Goal: Information Seeking & Learning: Find contact information

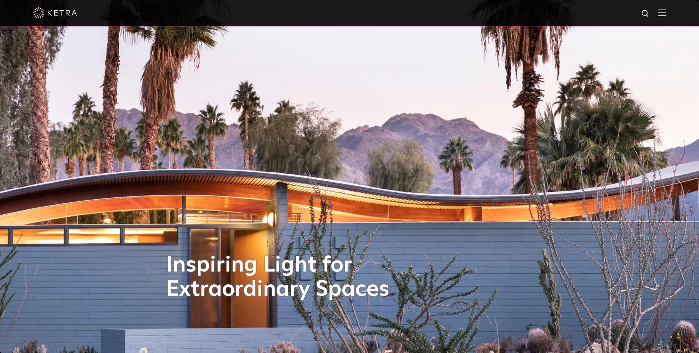
click at [12, 165] on img at bounding box center [349, 176] width 908 height 459
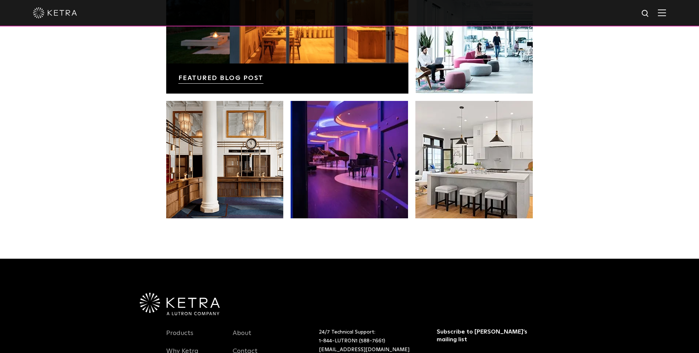
scroll to position [1540, 0]
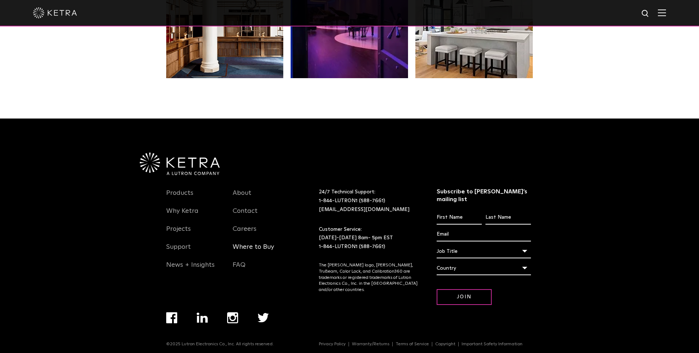
click at [254, 249] on link "Where to Buy" at bounding box center [252, 251] width 41 height 17
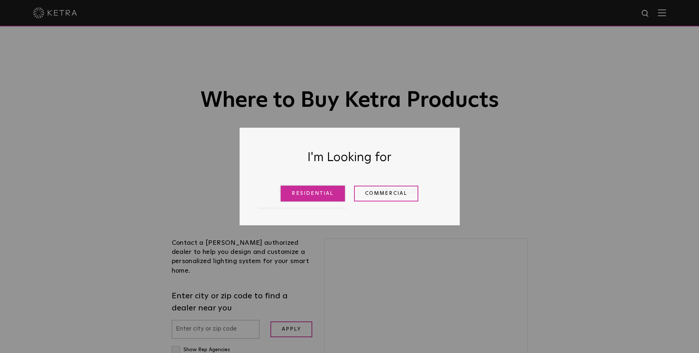
click at [292, 190] on link "Residential" at bounding box center [313, 194] width 64 height 16
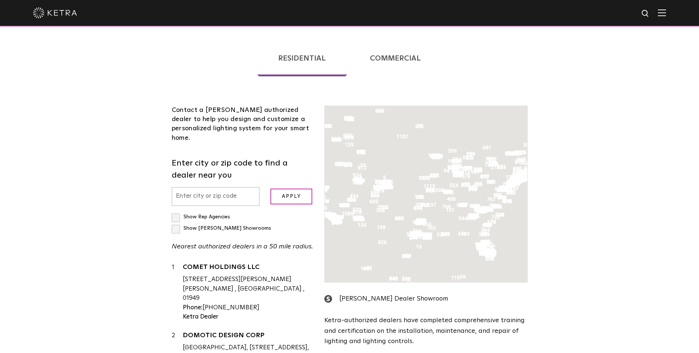
scroll to position [187, 0]
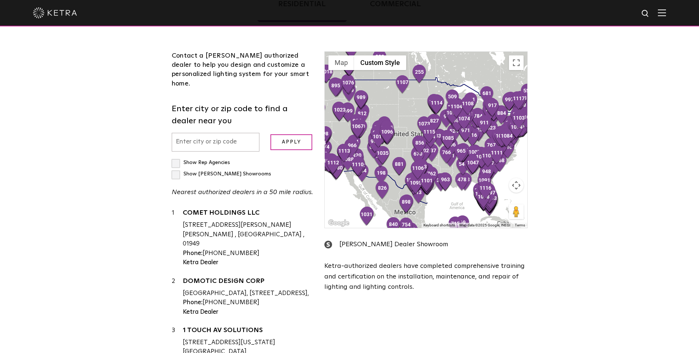
click at [197, 134] on input "text" at bounding box center [216, 142] width 88 height 19
paste input "103687"
type input "103687"
click at [275, 134] on input "Apply" at bounding box center [291, 142] width 42 height 16
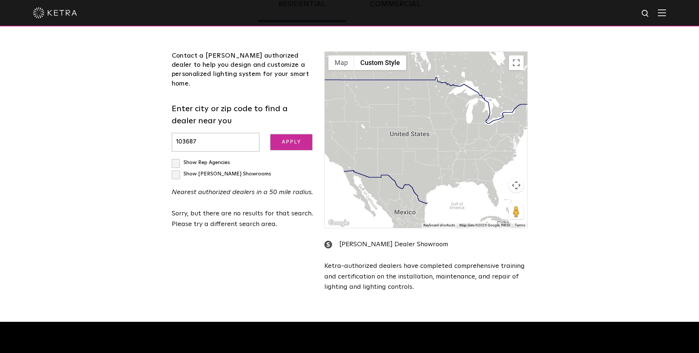
click at [284, 137] on input "Apply" at bounding box center [291, 142] width 42 height 16
click at [203, 133] on input "103687" at bounding box center [216, 142] width 88 height 19
paste input "874250"
type input "874250"
click at [270, 134] on input "Apply" at bounding box center [291, 142] width 42 height 16
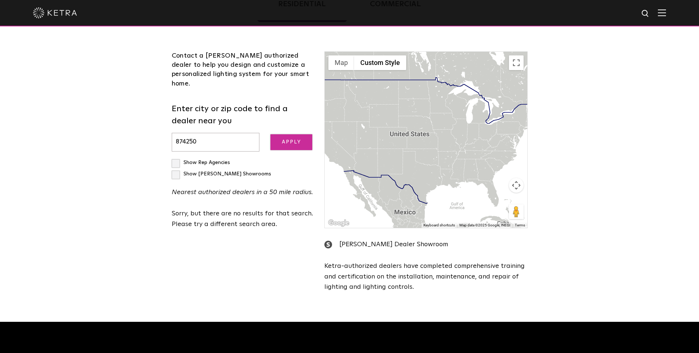
click at [297, 134] on input "Apply" at bounding box center [291, 142] width 42 height 16
click at [175, 160] on label "Show Rep Agencies" at bounding box center [201, 162] width 58 height 5
click at [175, 157] on input "Show Rep Agencies" at bounding box center [174, 159] width 5 height 5
checkbox input "true"
click at [242, 171] on label "Show [PERSON_NAME] Showrooms" at bounding box center [221, 173] width 99 height 5
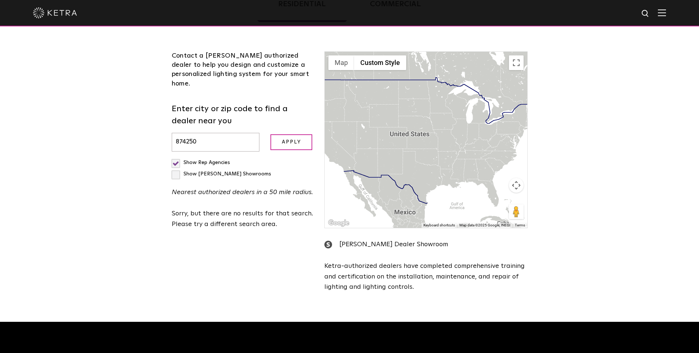
click at [176, 157] on input "Show [PERSON_NAME] Showrooms" at bounding box center [174, 159] width 5 height 5
checkbox input "true"
click at [173, 160] on label "Show Rep Agencies" at bounding box center [201, 162] width 58 height 5
click at [173, 157] on input "Show Rep Agencies" at bounding box center [174, 159] width 5 height 5
checkbox input "false"
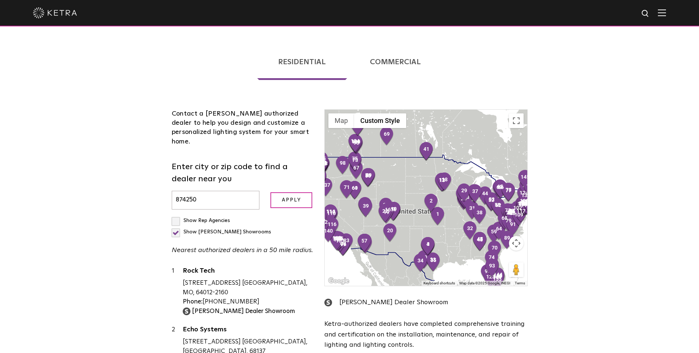
scroll to position [0, 0]
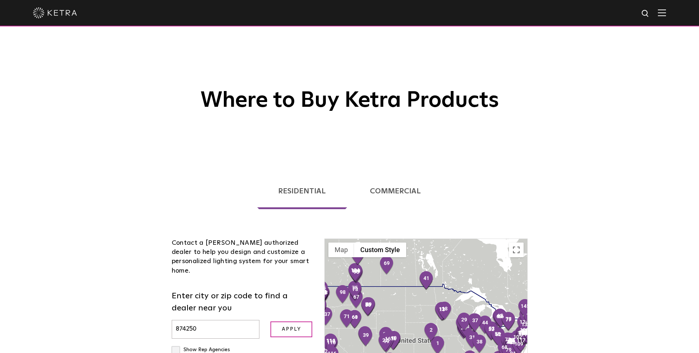
click at [56, 7] on img at bounding box center [55, 12] width 44 height 11
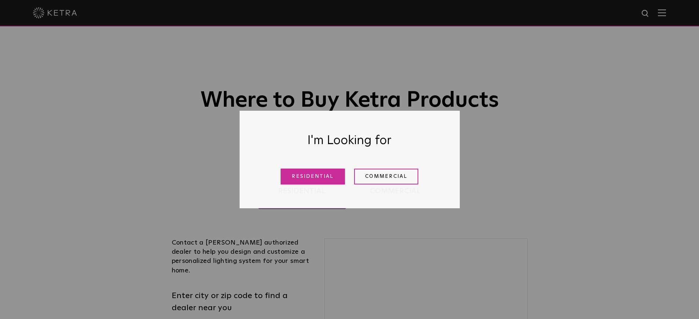
click at [313, 180] on link "Residential" at bounding box center [313, 177] width 64 height 16
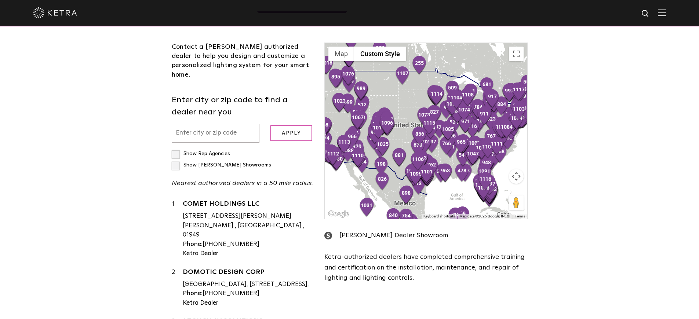
scroll to position [195, 0]
click at [201, 124] on input "text" at bounding box center [216, 133] width 88 height 19
click at [290, 126] on input "Apply" at bounding box center [291, 134] width 42 height 16
click at [289, 126] on input "Apply" at bounding box center [291, 134] width 42 height 16
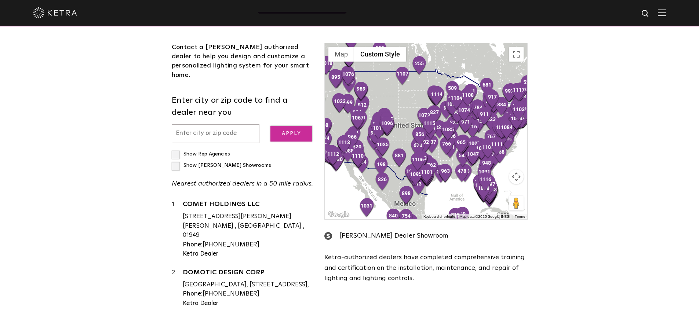
click at [289, 126] on input "Apply" at bounding box center [291, 134] width 42 height 16
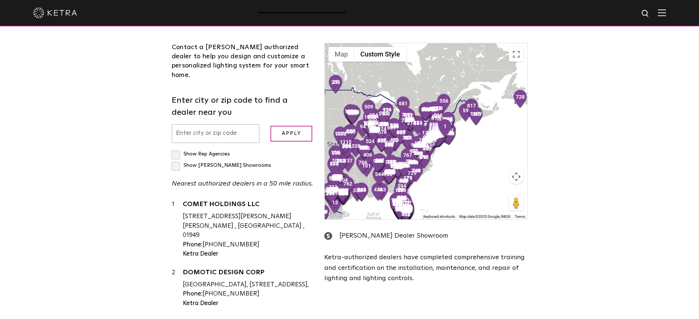
scroll to position [61156, 0]
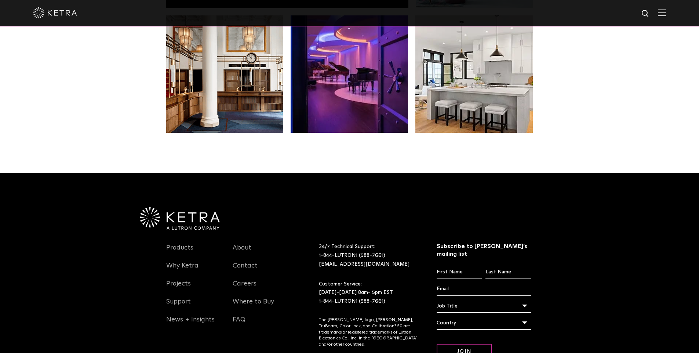
scroll to position [1486, 0]
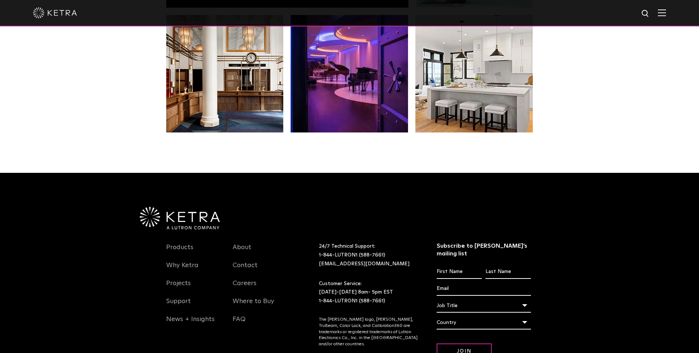
click at [458, 267] on input "First name *" at bounding box center [458, 272] width 45 height 14
click at [487, 279] on form "First name * Last name * Email * Job title * Job Title Architect Contractor End…" at bounding box center [483, 312] width 94 height 94
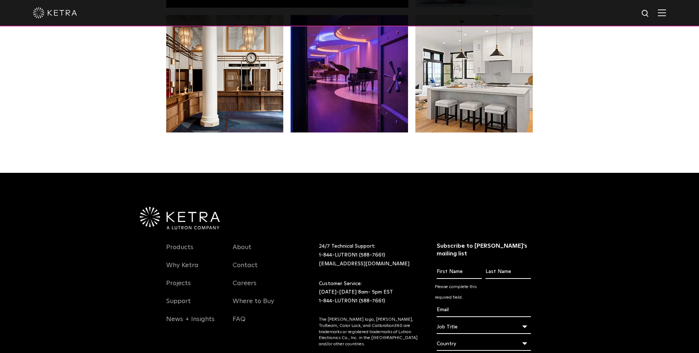
click at [451, 320] on form "First name * Please complete this required field. Last name * Email * Job title…" at bounding box center [483, 323] width 94 height 116
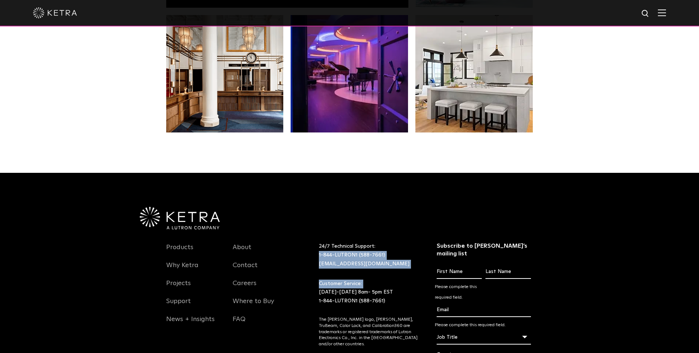
drag, startPoint x: 307, startPoint y: 291, endPoint x: 307, endPoint y: 257, distance: 33.4
click at [307, 258] on div "Products Why Ketra Projects Support News + Insights About Contact Careers Where…" at bounding box center [349, 328] width 367 height 198
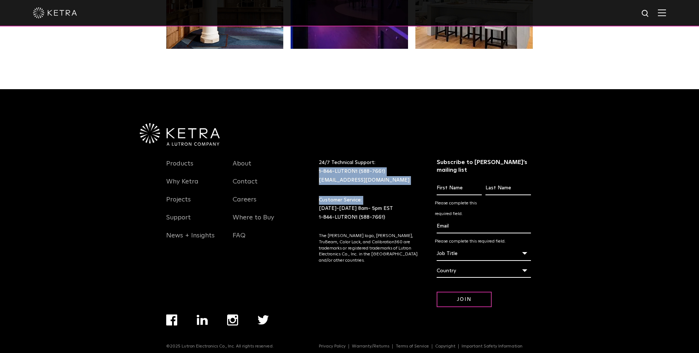
scroll to position [1572, 0]
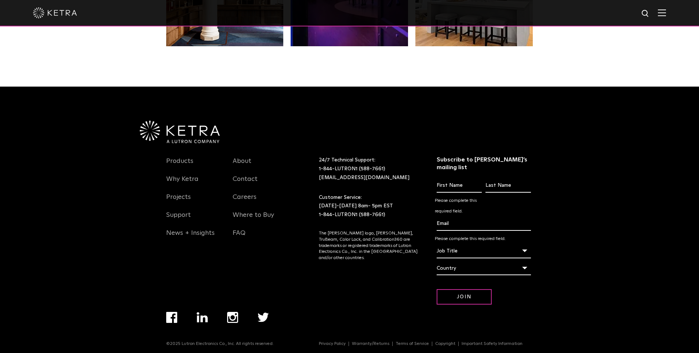
click at [457, 297] on div "Subscribe to Lutron’s mailing list First name * Please complete this required f…" at bounding box center [483, 239] width 94 height 167
click at [457, 296] on input "Join" at bounding box center [463, 297] width 55 height 16
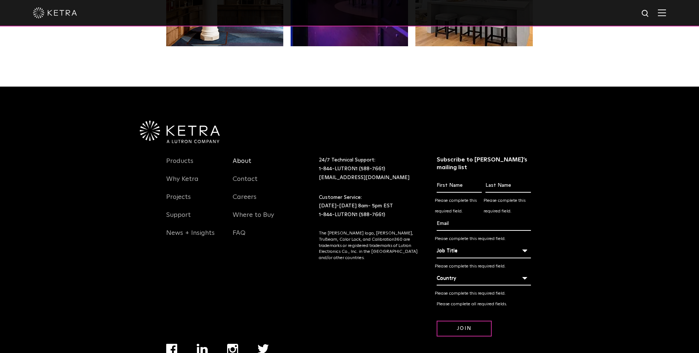
click at [247, 162] on link "About" at bounding box center [241, 165] width 19 height 17
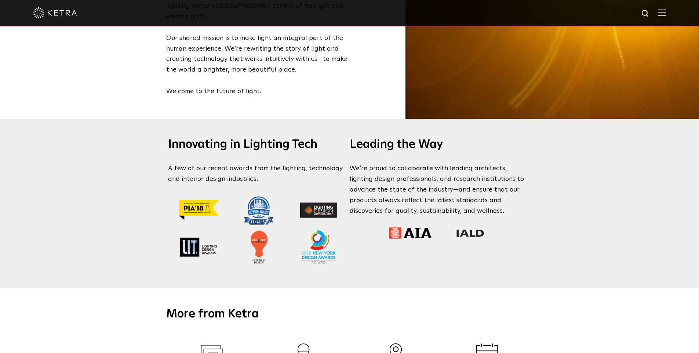
scroll to position [683, 0]
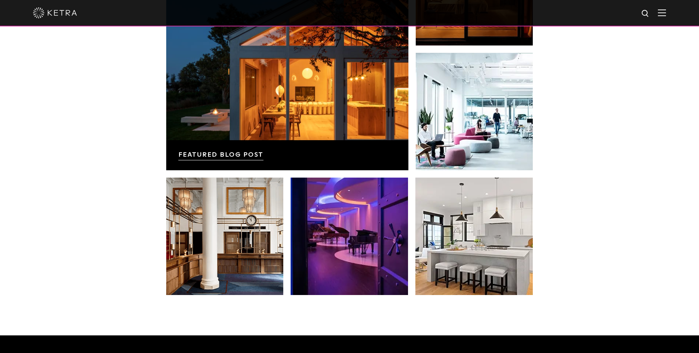
scroll to position [1395, 0]
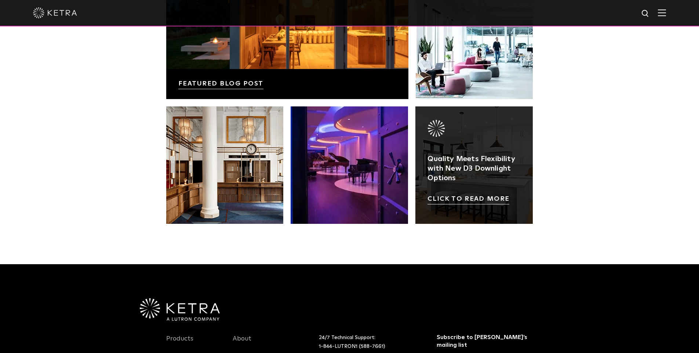
click at [455, 171] on link at bounding box center [473, 164] width 117 height 117
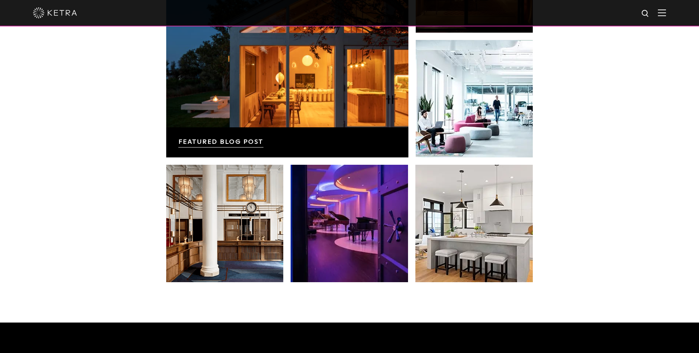
scroll to position [1540, 0]
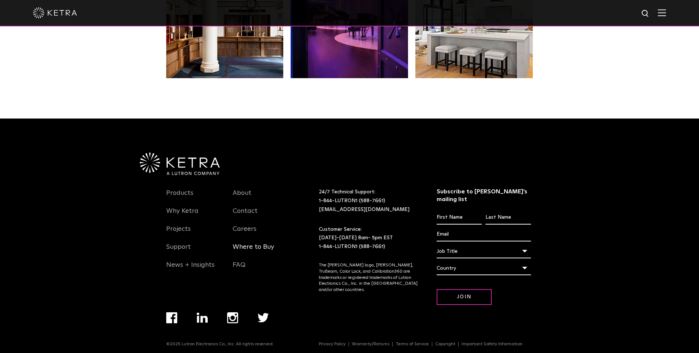
click at [250, 248] on link "Where to Buy" at bounding box center [252, 251] width 41 height 17
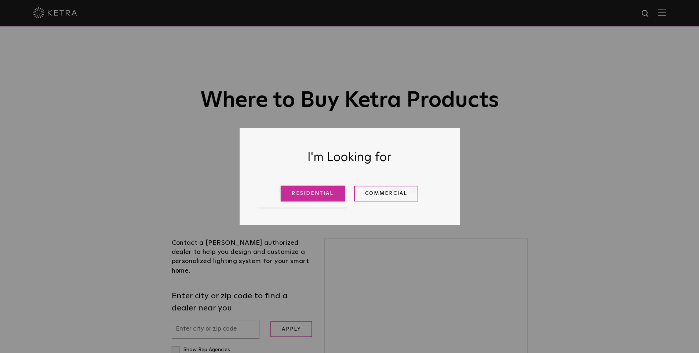
click at [285, 194] on link "Residential" at bounding box center [313, 194] width 64 height 16
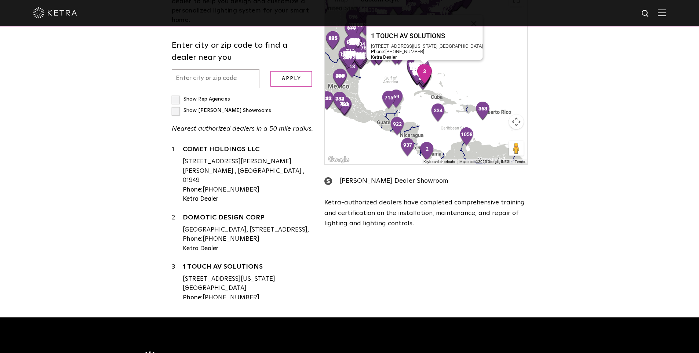
scroll to position [248, 0]
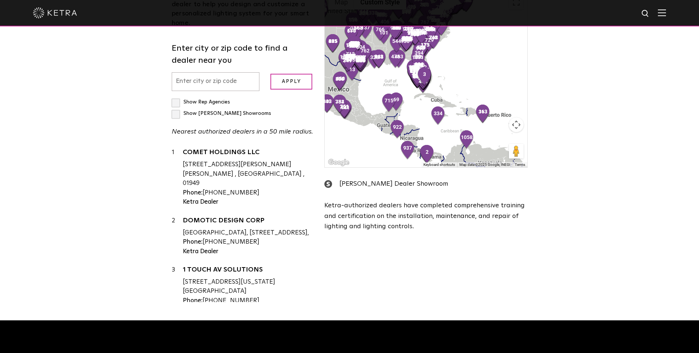
click at [195, 72] on input "text" at bounding box center [216, 81] width 88 height 19
click at [201, 72] on input "text" at bounding box center [216, 81] width 88 height 19
paste input "874250"
type input "874250"
click at [286, 74] on input "Apply" at bounding box center [291, 82] width 42 height 16
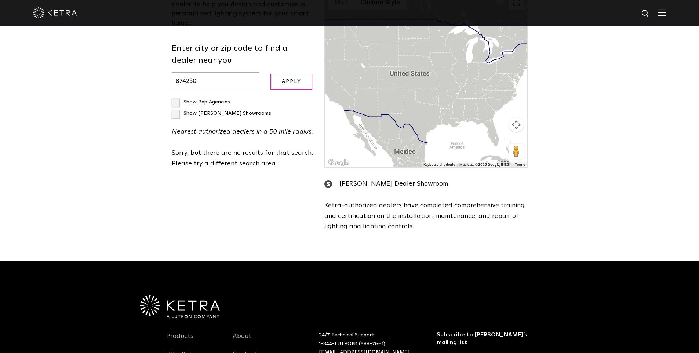
click at [243, 111] on label "Show [PERSON_NAME] Showrooms" at bounding box center [221, 113] width 99 height 5
click at [176, 96] on input "Show [PERSON_NAME] Showrooms" at bounding box center [174, 98] width 5 height 5
checkbox input "true"
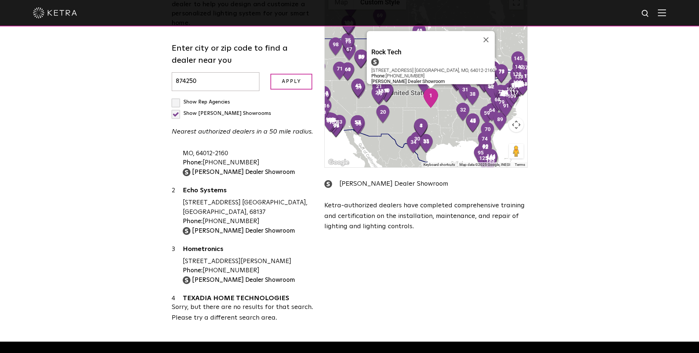
scroll to position [22, 0]
click at [202, 168] on strong "[PERSON_NAME] Dealer Showroom" at bounding box center [243, 171] width 103 height 6
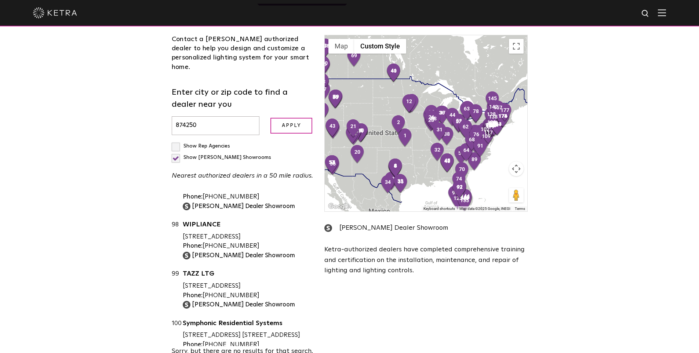
scroll to position [204, 0]
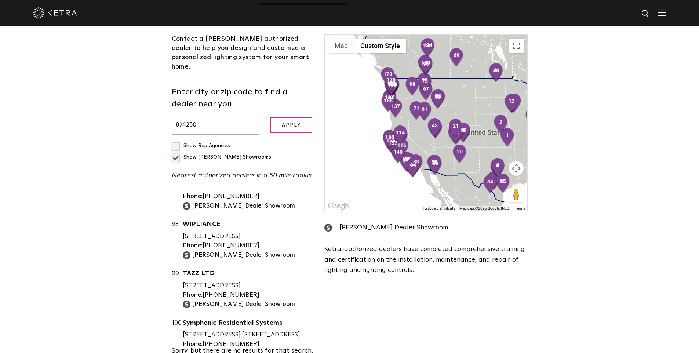
click at [175, 143] on label "Show Rep Agencies" at bounding box center [201, 145] width 58 height 5
click at [175, 140] on input "Show Rep Agencies" at bounding box center [174, 142] width 5 height 5
checkbox input "true"
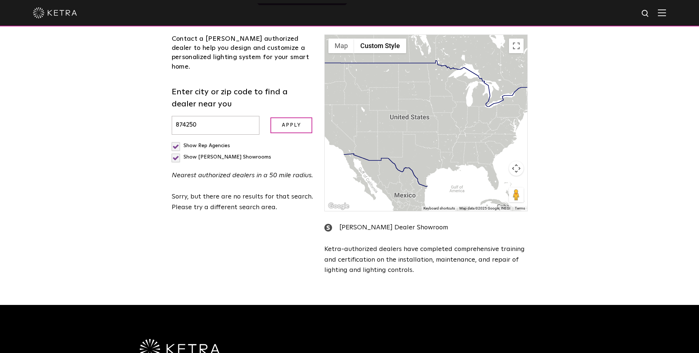
scroll to position [0, 0]
click at [238, 154] on label "Show [PERSON_NAME] Showrooms" at bounding box center [221, 156] width 99 height 5
click at [176, 140] on input "Show [PERSON_NAME] Showrooms" at bounding box center [174, 142] width 5 height 5
checkbox input "false"
click at [238, 121] on input "874250" at bounding box center [216, 125] width 88 height 19
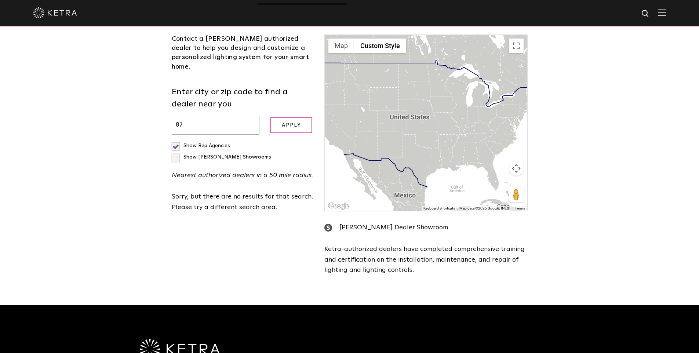
type input "8"
paste input "38127"
type input "38127"
click at [286, 117] on input "Apply" at bounding box center [291, 125] width 42 height 16
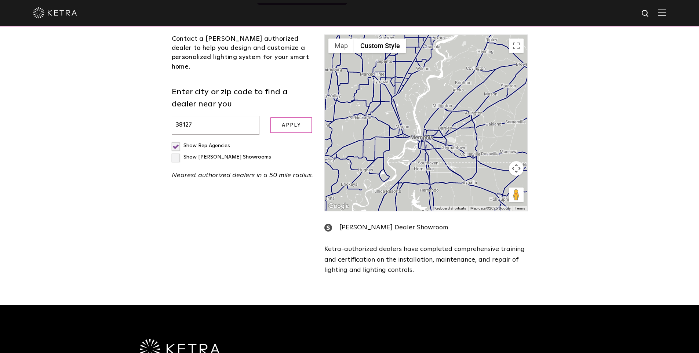
click at [237, 154] on label "Show [PERSON_NAME] Showrooms" at bounding box center [221, 156] width 99 height 5
click at [176, 140] on input "Show [PERSON_NAME] Showrooms" at bounding box center [174, 142] width 5 height 5
checkbox input "true"
click at [176, 143] on label "Show Rep Agencies" at bounding box center [201, 145] width 58 height 5
click at [176, 140] on input "Show Rep Agencies" at bounding box center [174, 142] width 5 height 5
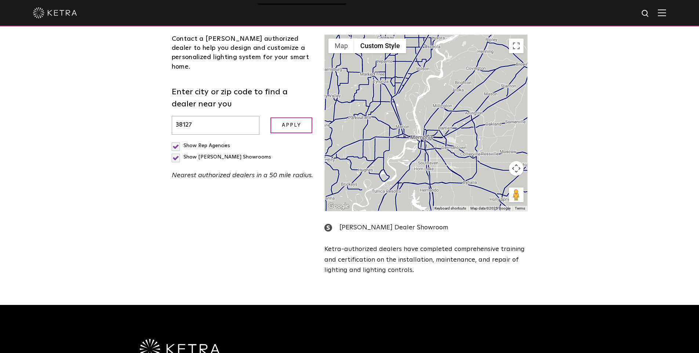
checkbox input "false"
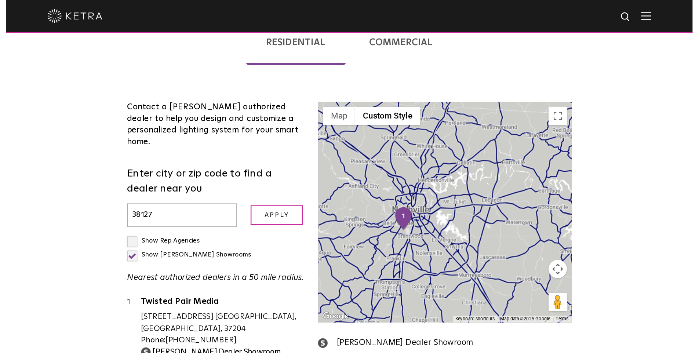
scroll to position [1, 0]
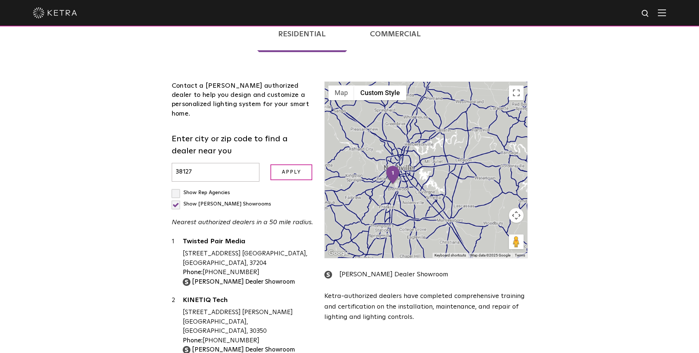
click at [193, 167] on input "38127" at bounding box center [216, 172] width 88 height 19
type input "3"
paste input "11978"
click at [284, 169] on input "Apply" at bounding box center [291, 172] width 42 height 16
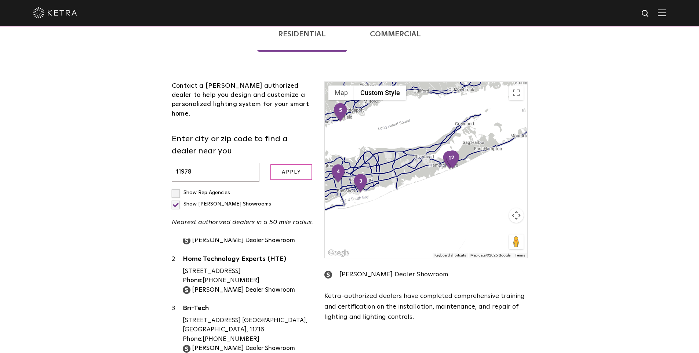
scroll to position [92, 0]
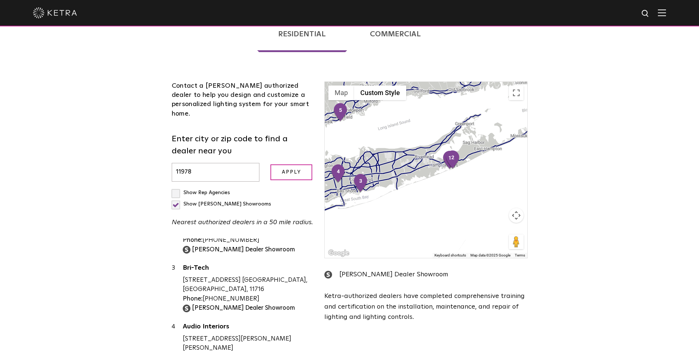
click at [203, 164] on input "11978" at bounding box center [216, 172] width 88 height 19
drag, startPoint x: 203, startPoint y: 164, endPoint x: 180, endPoint y: 163, distance: 22.7
click at [180, 163] on input "11978" at bounding box center [216, 172] width 88 height 19
click at [213, 163] on input "11978" at bounding box center [216, 172] width 88 height 19
type input "1197812"
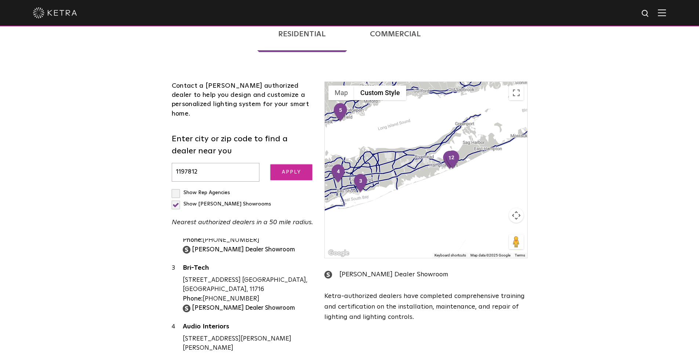
click at [303, 164] on input "Apply" at bounding box center [291, 172] width 42 height 16
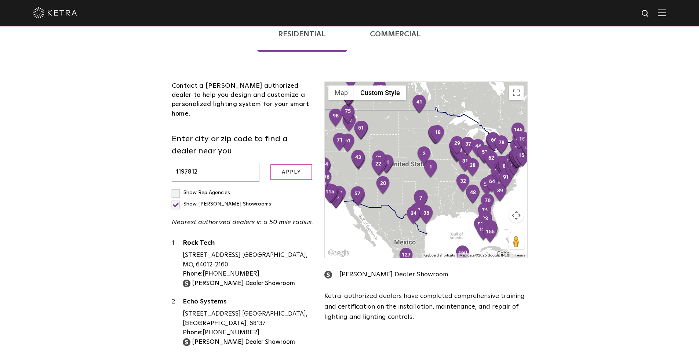
click at [287, 169] on input "Apply" at bounding box center [291, 172] width 42 height 16
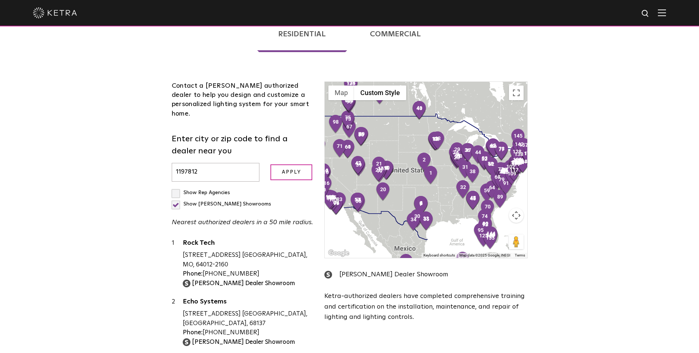
click at [204, 164] on input "1197812" at bounding box center [216, 172] width 88 height 19
type input "11978122"
click at [300, 164] on input "Apply" at bounding box center [291, 172] width 42 height 16
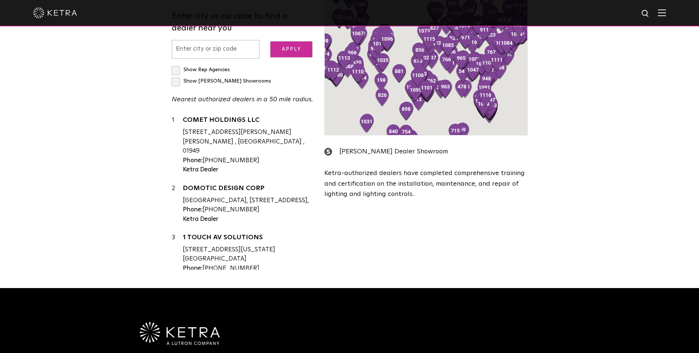
scroll to position [282, 0]
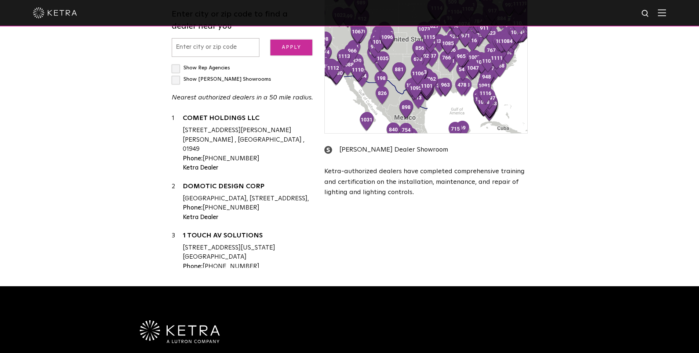
click at [295, 43] on input "Apply" at bounding box center [291, 48] width 42 height 16
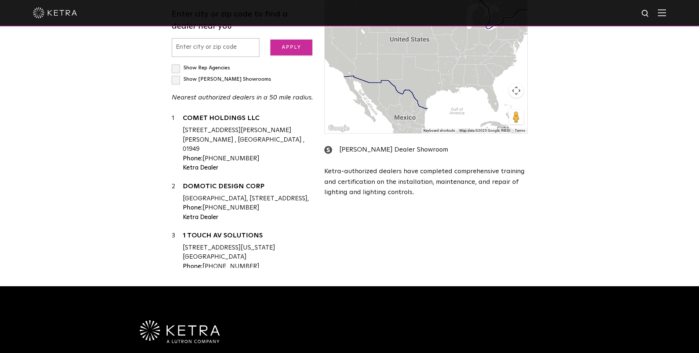
click at [294, 40] on input "Apply" at bounding box center [291, 48] width 42 height 16
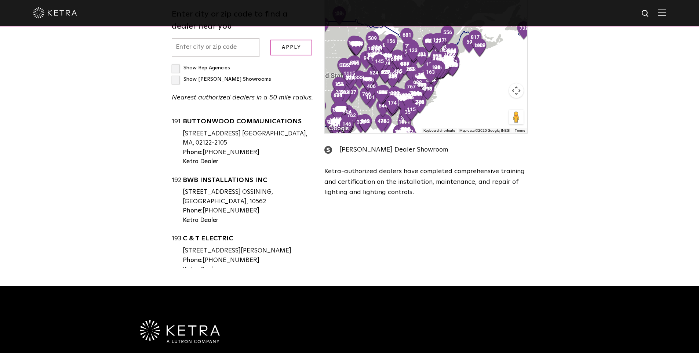
scroll to position [0, 0]
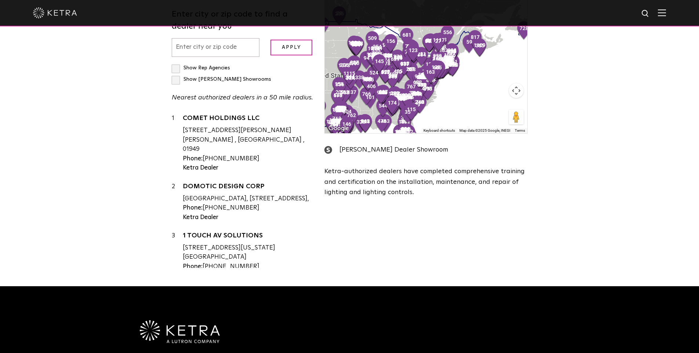
click at [204, 44] on input "text" at bounding box center [216, 47] width 88 height 19
click at [216, 42] on input "text" at bounding box center [216, 47] width 88 height 19
click at [666, 15] on img at bounding box center [661, 12] width 8 height 7
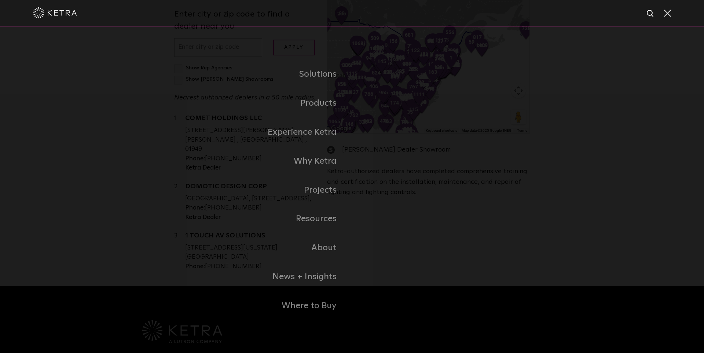
click at [667, 15] on span at bounding box center [667, 12] width 8 height 7
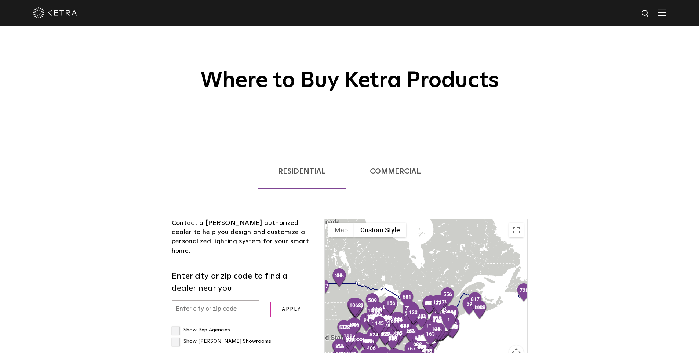
scroll to position [11, 0]
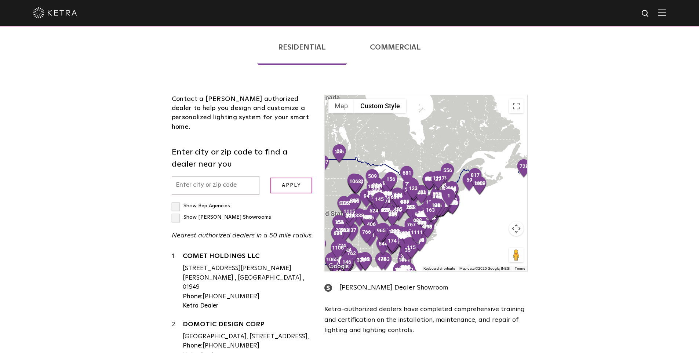
scroll to position [147, 0]
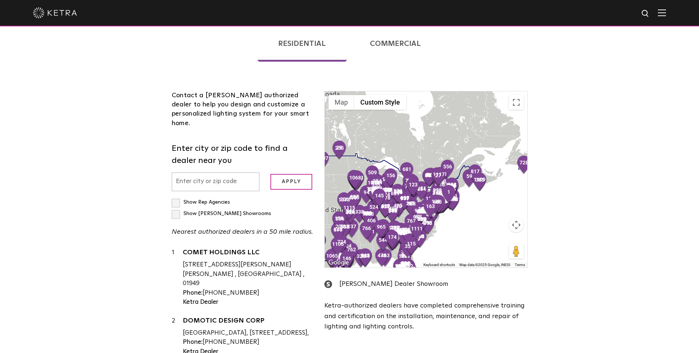
click at [193, 175] on input "text" at bounding box center [216, 181] width 88 height 19
paste input "11978"
type input "11978"
click at [288, 174] on input "Apply" at bounding box center [291, 182] width 42 height 16
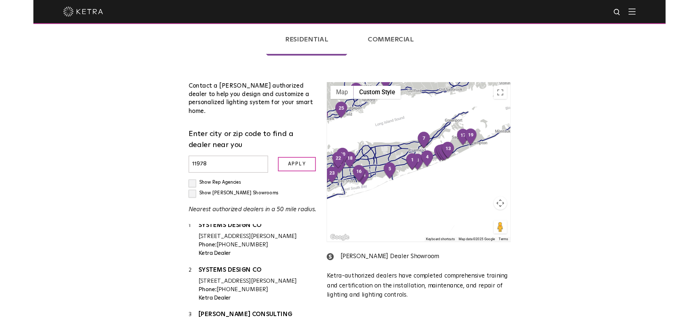
scroll to position [0, 0]
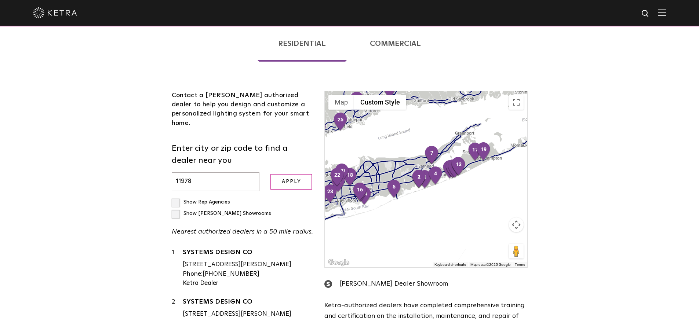
click at [242, 175] on input "11978" at bounding box center [216, 181] width 88 height 19
click at [291, 175] on input "Apply" at bounding box center [291, 182] width 42 height 16
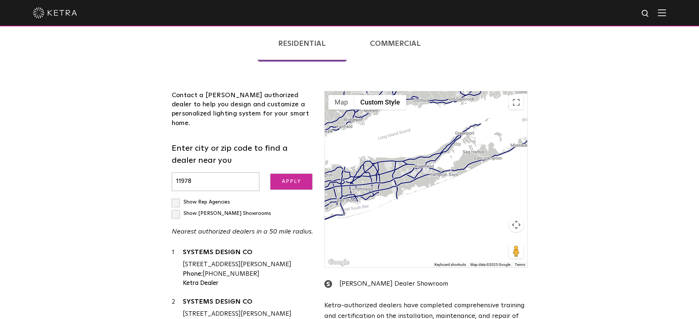
click at [291, 175] on input "Apply" at bounding box center [291, 182] width 42 height 16
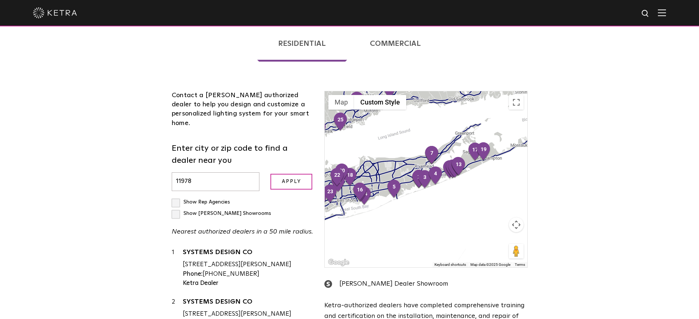
click at [236, 211] on label "Show [PERSON_NAME] Showrooms" at bounding box center [221, 213] width 99 height 5
click at [176, 197] on input "Show [PERSON_NAME] Showrooms" at bounding box center [174, 199] width 5 height 5
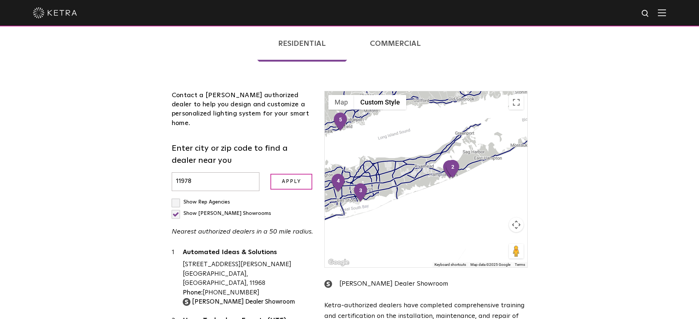
click at [240, 211] on label "Show [PERSON_NAME] Showrooms" at bounding box center [221, 213] width 99 height 5
click at [176, 197] on input "Show [PERSON_NAME] Showrooms" at bounding box center [174, 199] width 5 height 5
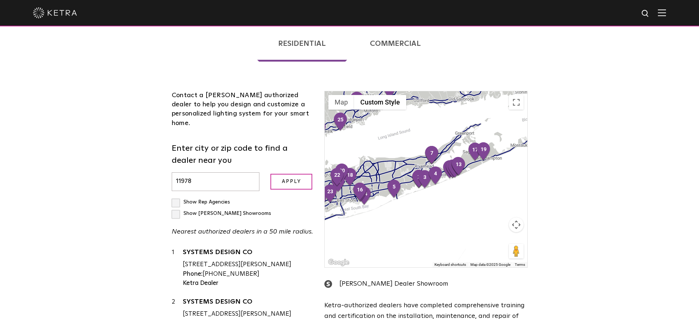
click at [239, 211] on label "Show [PERSON_NAME] Showrooms" at bounding box center [221, 213] width 99 height 5
click at [176, 197] on input "Show [PERSON_NAME] Showrooms" at bounding box center [174, 199] width 5 height 5
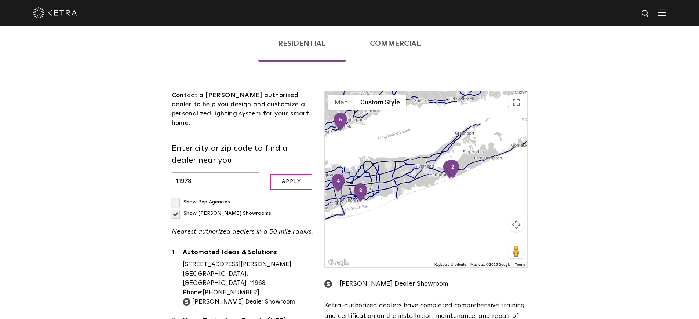
click at [239, 211] on label "Show [PERSON_NAME] Showrooms" at bounding box center [221, 213] width 99 height 5
click at [176, 197] on input "Show [PERSON_NAME] Showrooms" at bounding box center [174, 199] width 5 height 5
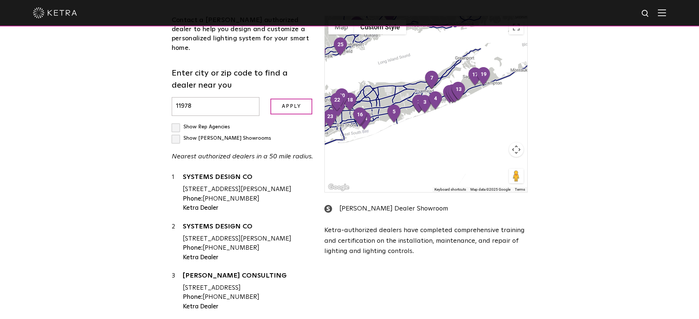
scroll to position [229, 0]
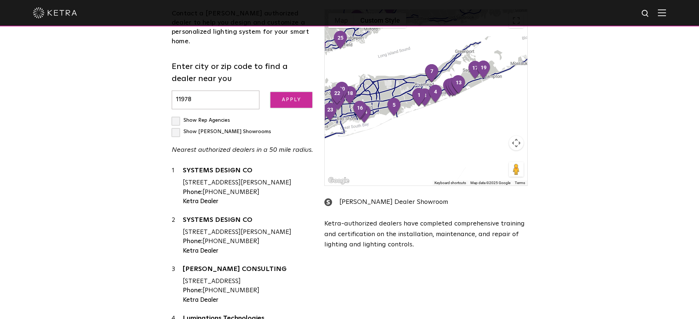
click at [281, 92] on input "Apply" at bounding box center [291, 100] width 42 height 16
click at [235, 115] on div "Show Rep Agencies Show [PERSON_NAME] Showrooms Nearest authorized dealers in a …" at bounding box center [243, 135] width 142 height 41
click at [237, 129] on label "Show [PERSON_NAME] Showrooms" at bounding box center [221, 131] width 99 height 5
click at [176, 115] on input "Show [PERSON_NAME] Showrooms" at bounding box center [174, 117] width 5 height 5
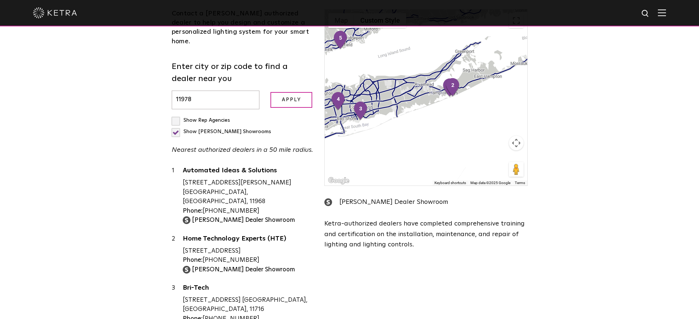
click at [238, 129] on label "Show [PERSON_NAME] Showrooms" at bounding box center [221, 131] width 99 height 5
click at [176, 115] on input "Show [PERSON_NAME] Showrooms" at bounding box center [174, 117] width 5 height 5
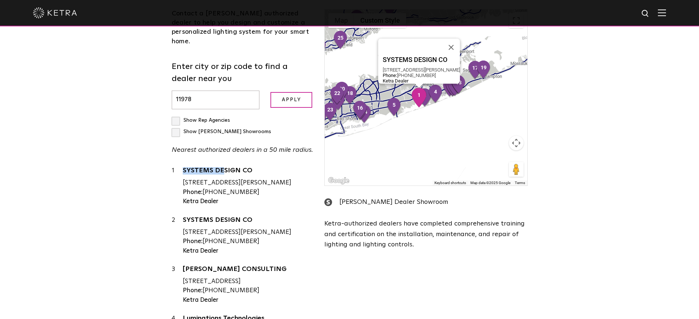
drag, startPoint x: 178, startPoint y: 148, endPoint x: 264, endPoint y: 105, distance: 96.1
click at [226, 166] on div "1 SYSTEMS DESIGN CO 215 ROGERS WAY UNIT A, WESTHAMPTON BEACH, NY, 11978 Phone: …" at bounding box center [243, 186] width 142 height 40
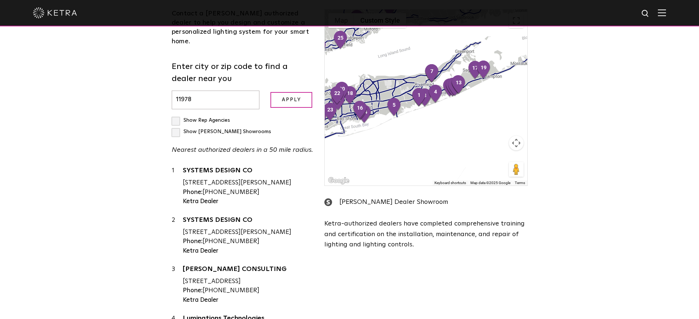
click at [237, 129] on label "Show [PERSON_NAME] Showrooms" at bounding box center [221, 131] width 99 height 5
click at [176, 115] on input "Show [PERSON_NAME] Showrooms" at bounding box center [174, 117] width 5 height 5
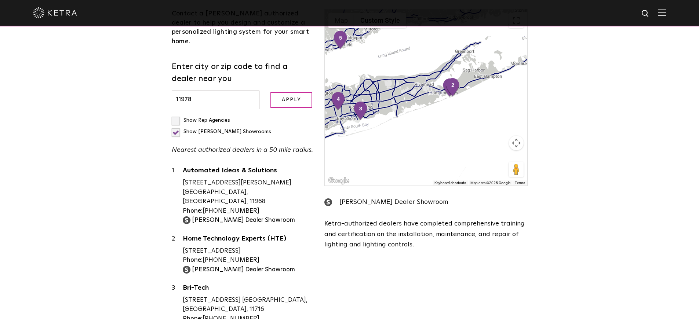
click at [237, 129] on label "Show [PERSON_NAME] Showrooms" at bounding box center [221, 131] width 99 height 5
click at [176, 115] on input "Show [PERSON_NAME] Showrooms" at bounding box center [174, 117] width 5 height 5
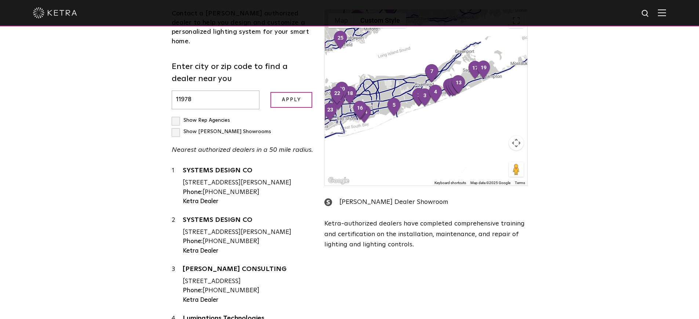
click at [239, 129] on label "Show [PERSON_NAME] Showrooms" at bounding box center [221, 131] width 99 height 5
click at [176, 115] on input "Show [PERSON_NAME] Showrooms" at bounding box center [174, 117] width 5 height 5
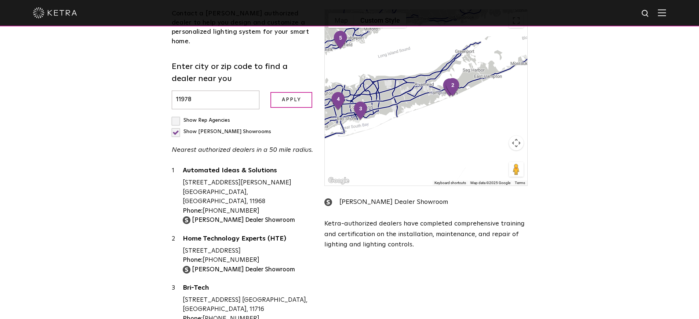
click at [239, 129] on label "Show [PERSON_NAME] Showrooms" at bounding box center [221, 131] width 99 height 5
click at [176, 115] on input "Show [PERSON_NAME] Showrooms" at bounding box center [174, 117] width 5 height 5
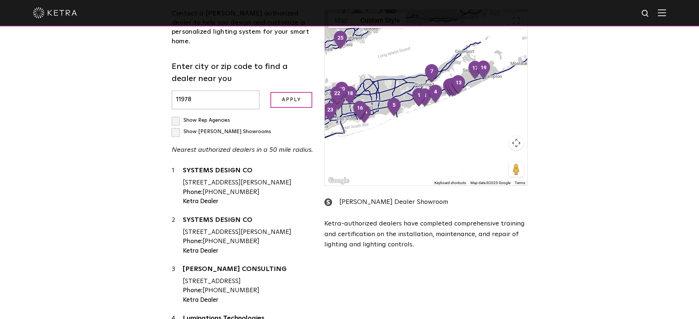
click at [241, 118] on div "Show Rep Agencies Show [PERSON_NAME] Showrooms Nearest authorized dealers in a …" at bounding box center [243, 135] width 142 height 41
click at [239, 129] on label "Show [PERSON_NAME] Showrooms" at bounding box center [221, 131] width 99 height 5
click at [176, 115] on input "Show [PERSON_NAME] Showrooms" at bounding box center [174, 117] width 5 height 5
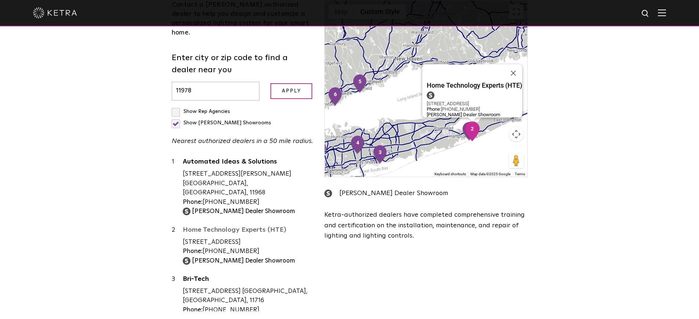
scroll to position [238, 0]
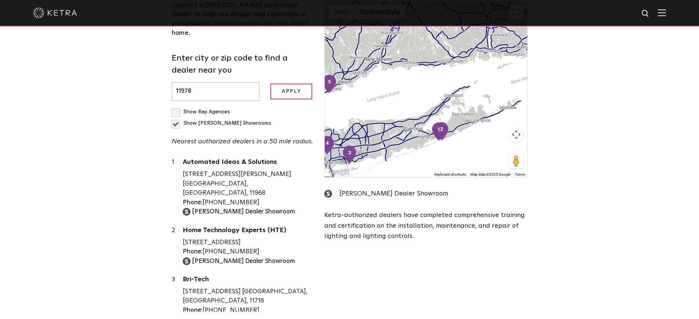
click at [239, 121] on label "Show [PERSON_NAME] Showrooms" at bounding box center [221, 123] width 99 height 5
click at [176, 106] on input "Show [PERSON_NAME] Showrooms" at bounding box center [174, 108] width 5 height 5
checkbox input "false"
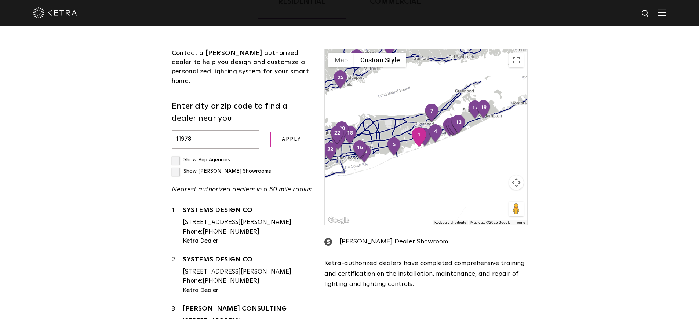
scroll to position [190, 0]
click at [176, 157] on label "Show Rep Agencies" at bounding box center [201, 159] width 58 height 5
click at [176, 154] on input "Show Rep Agencies" at bounding box center [174, 156] width 5 height 5
checkbox input "true"
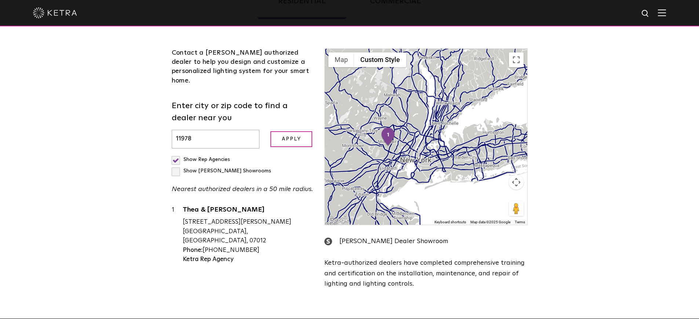
drag, startPoint x: 224, startPoint y: 131, endPoint x: 173, endPoint y: 133, distance: 51.0
click at [172, 134] on input "11978" at bounding box center [216, 139] width 88 height 19
click at [270, 131] on input "Apply" at bounding box center [291, 139] width 42 height 16
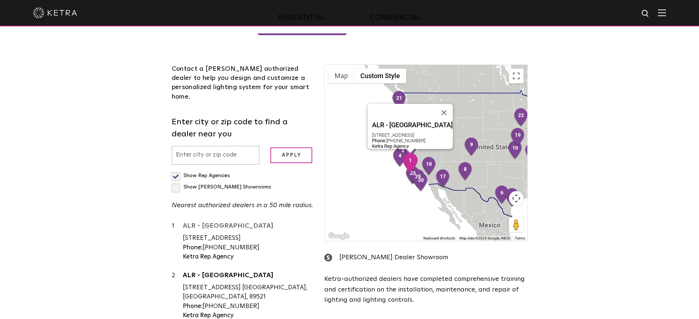
scroll to position [171, 0]
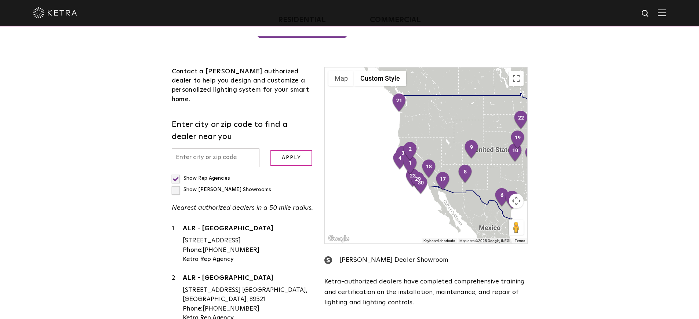
click at [176, 176] on label "Show Rep Agencies" at bounding box center [201, 178] width 58 height 5
click at [176, 173] on input "Show Rep Agencies" at bounding box center [174, 175] width 5 height 5
click at [176, 176] on label "Show Rep Agencies" at bounding box center [201, 178] width 58 height 5
click at [176, 173] on input "Show Rep Agencies" at bounding box center [174, 175] width 5 height 5
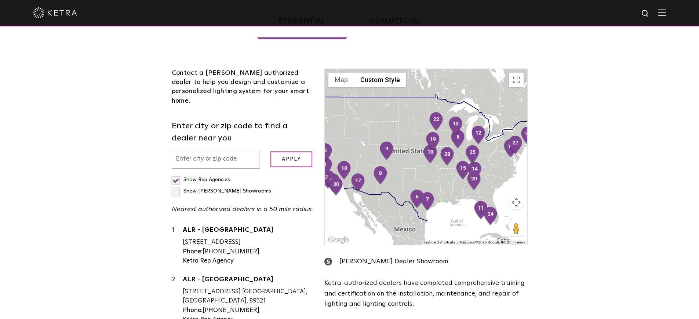
scroll to position [168, 0]
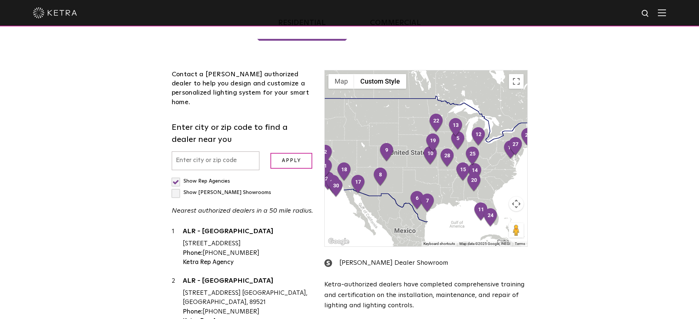
click at [176, 179] on label "Show Rep Agencies" at bounding box center [201, 181] width 58 height 5
click at [176, 176] on input "Show Rep Agencies" at bounding box center [174, 178] width 5 height 5
checkbox input "false"
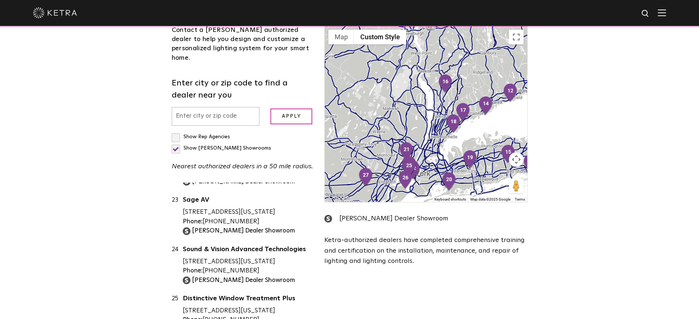
scroll to position [212, 0]
paste input "11978"
type input "11978"
click at [293, 109] on input "Apply" at bounding box center [291, 117] width 42 height 16
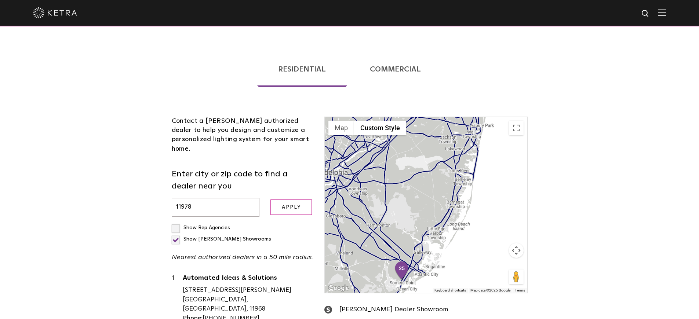
scroll to position [95, 0]
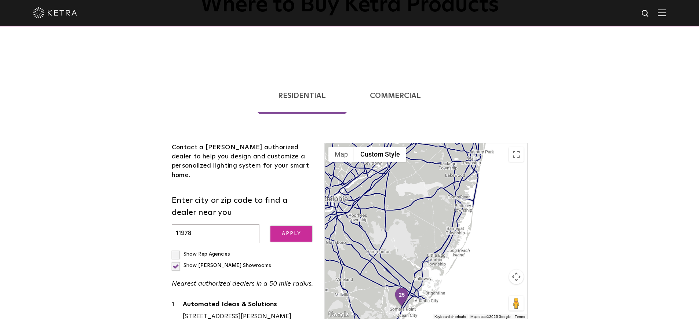
click at [306, 227] on input "Apply" at bounding box center [291, 234] width 42 height 16
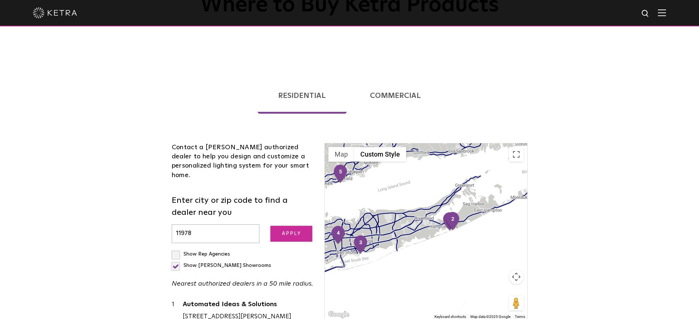
click at [306, 227] on input "Apply" at bounding box center [291, 234] width 42 height 16
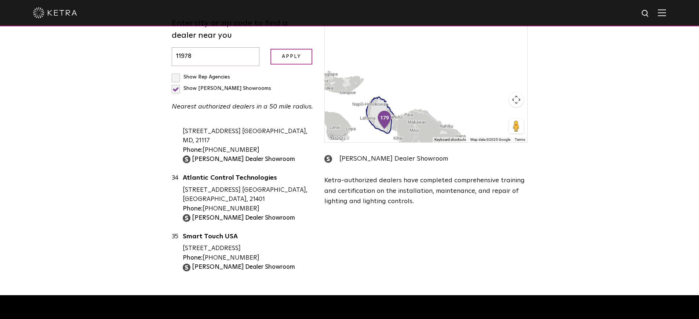
scroll to position [0, 0]
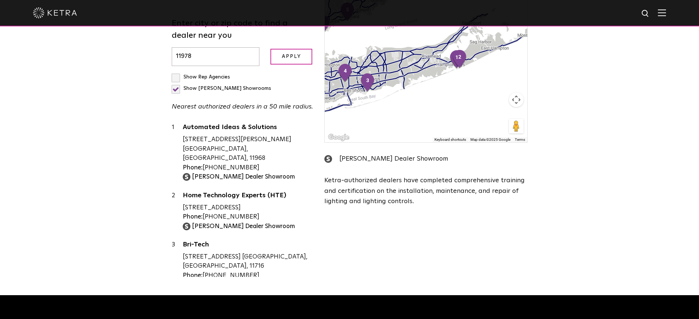
click at [238, 86] on label "Show [PERSON_NAME] Showrooms" at bounding box center [221, 88] width 99 height 5
click at [176, 72] on input "Show [PERSON_NAME] Showrooms" at bounding box center [174, 74] width 5 height 5
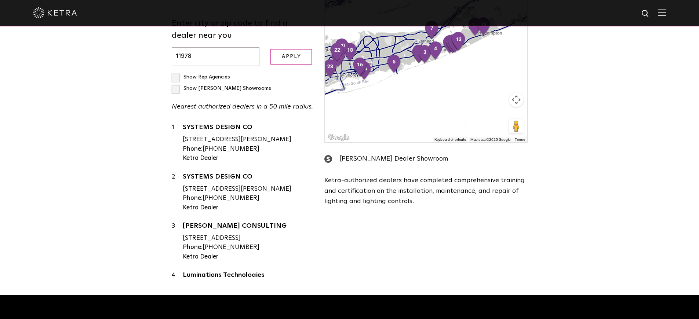
click at [238, 86] on label "Show [PERSON_NAME] Showrooms" at bounding box center [221, 88] width 99 height 5
click at [176, 72] on input "Show [PERSON_NAME] Showrooms" at bounding box center [174, 74] width 5 height 5
checkbox input "true"
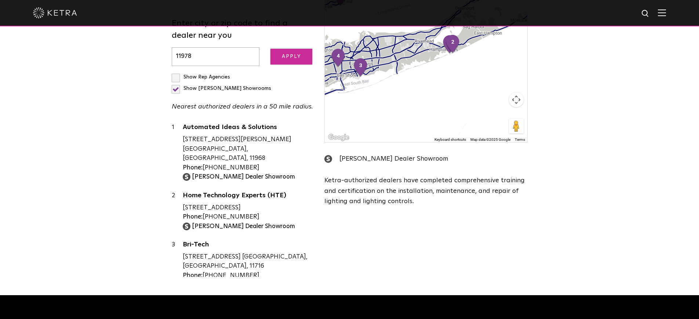
click at [285, 49] on input "Apply" at bounding box center [291, 57] width 42 height 16
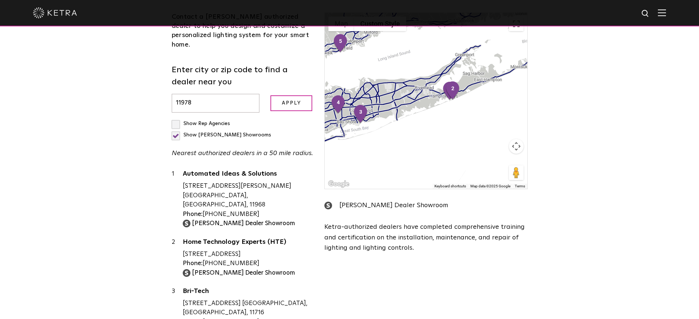
scroll to position [212, 0]
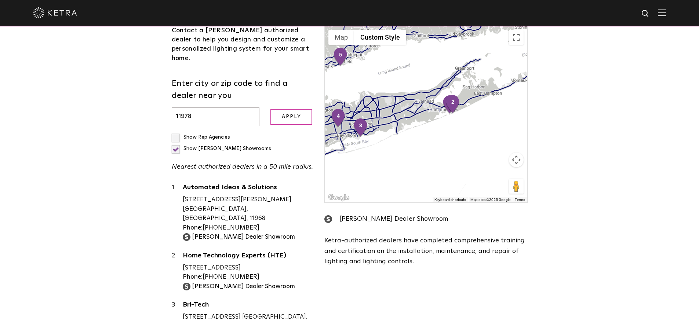
click at [221, 107] on input "11978" at bounding box center [216, 116] width 88 height 19
click at [270, 109] on input "Apply" at bounding box center [291, 117] width 42 height 16
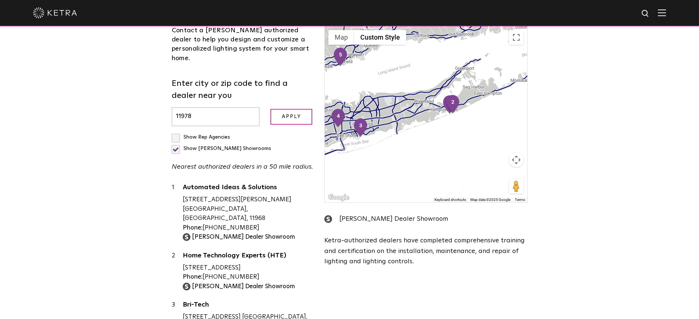
click at [270, 109] on input "Apply" at bounding box center [291, 117] width 42 height 16
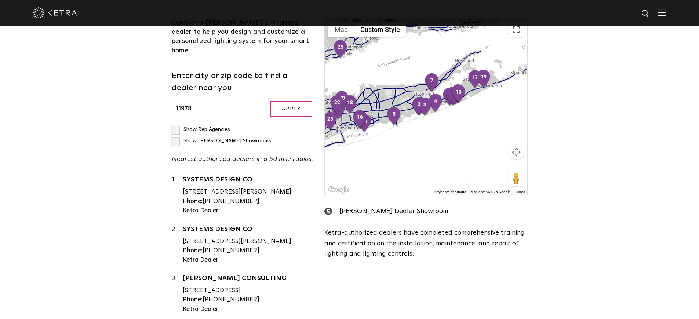
drag, startPoint x: 206, startPoint y: 105, endPoint x: 117, endPoint y: 127, distance: 92.5
click at [117, 127] on div "Loading... Residential Commercial Contact a [PERSON_NAME] authorized dealer to …" at bounding box center [349, 143] width 699 height 407
type input "1"
click at [270, 101] on input "Apply" at bounding box center [291, 109] width 42 height 16
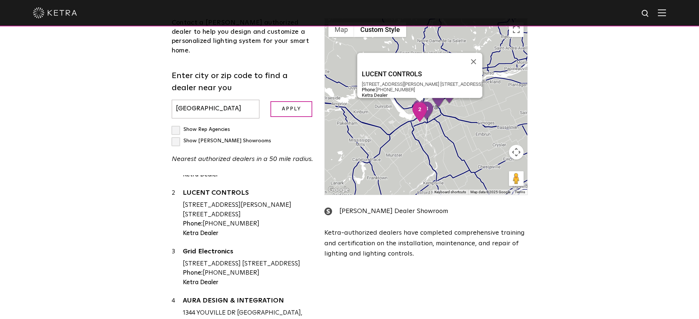
scroll to position [47, 0]
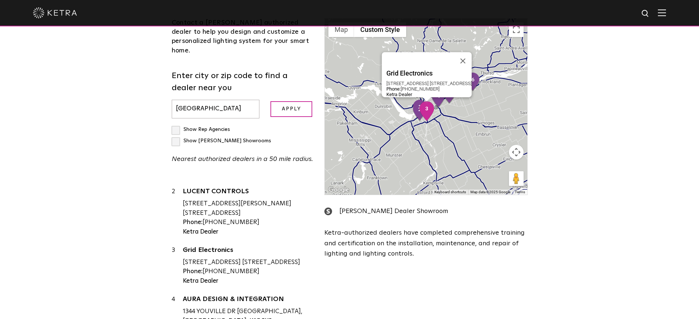
drag, startPoint x: 181, startPoint y: 212, endPoint x: 241, endPoint y: 237, distance: 65.1
click at [248, 246] on div "3 Grid Electronics [STREET_ADDRESS] [STREET_ADDRESS] Phone: [PHONE_NUMBER] [PER…" at bounding box center [243, 266] width 142 height 40
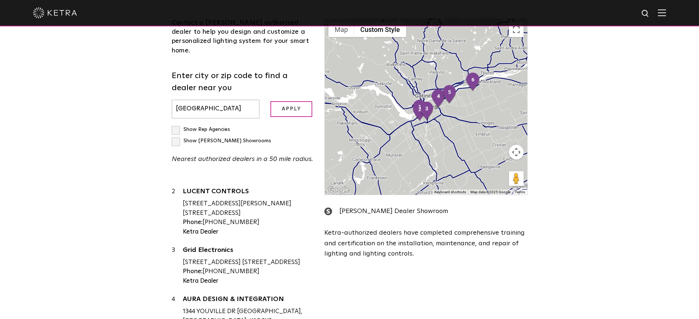
drag, startPoint x: 219, startPoint y: 243, endPoint x: 169, endPoint y: 214, distance: 58.2
click at [169, 214] on div "Contact a [PERSON_NAME] authorized dealer to help you design and customize a pe…" at bounding box center [242, 173] width 153 height 311
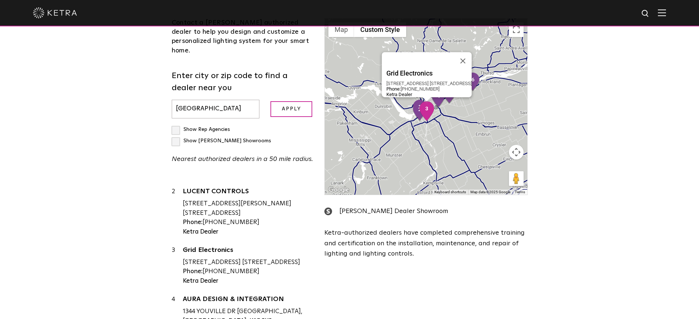
drag, startPoint x: 285, startPoint y: 223, endPoint x: 307, endPoint y: 225, distance: 21.7
click at [307, 258] on div "[STREET_ADDRESS] [STREET_ADDRESS]" at bounding box center [248, 263] width 131 height 10
copy div "K1G 1V7"
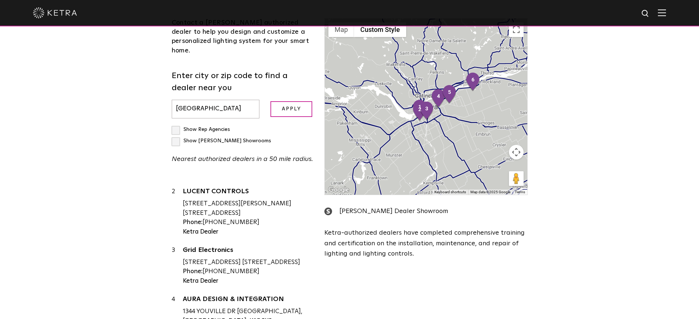
drag, startPoint x: 203, startPoint y: 94, endPoint x: 148, endPoint y: 103, distance: 55.3
click at [148, 103] on div "Loading... Residential Commercial Contact a [PERSON_NAME] authorized dealer to …" at bounding box center [349, 143] width 699 height 407
click at [203, 100] on input "[GEOGRAPHIC_DATA]" at bounding box center [216, 109] width 88 height 19
type input "o"
paste input "K1G 1V7"
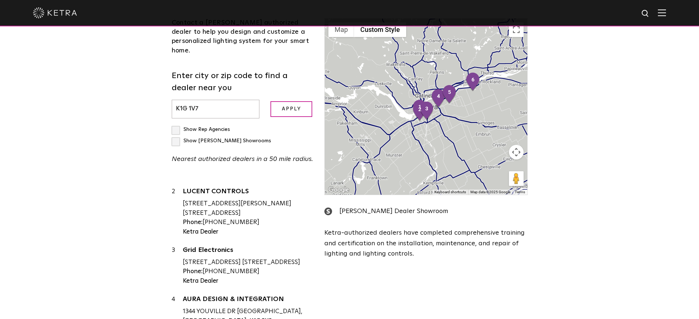
click at [270, 101] on input "Apply" at bounding box center [291, 109] width 42 height 16
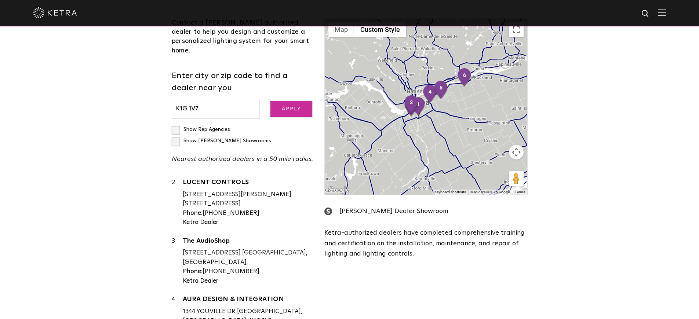
click at [287, 101] on input "Apply" at bounding box center [291, 109] width 42 height 16
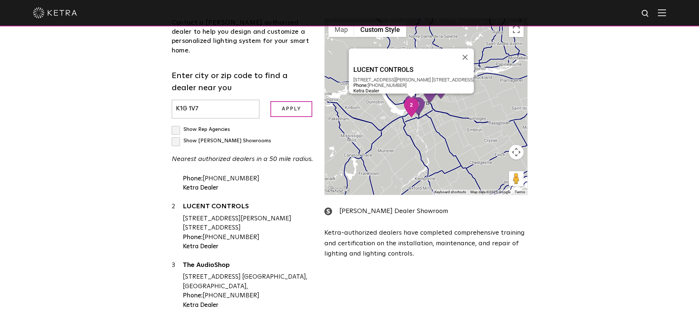
scroll to position [0, 0]
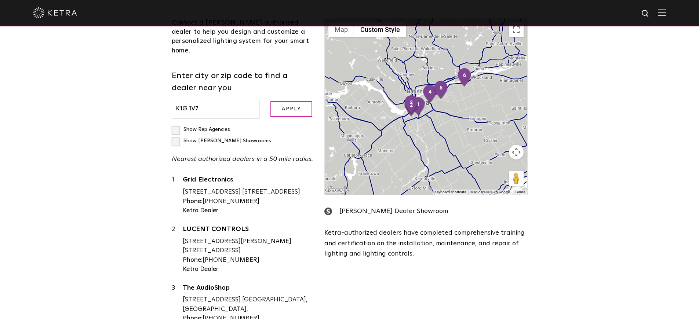
click at [189, 100] on input "K1G 1V7" at bounding box center [216, 109] width 88 height 19
click at [270, 101] on input "Apply" at bounding box center [291, 109] width 42 height 16
click at [296, 101] on input "Apply" at bounding box center [291, 109] width 42 height 16
click at [295, 101] on input "Apply" at bounding box center [291, 109] width 42 height 16
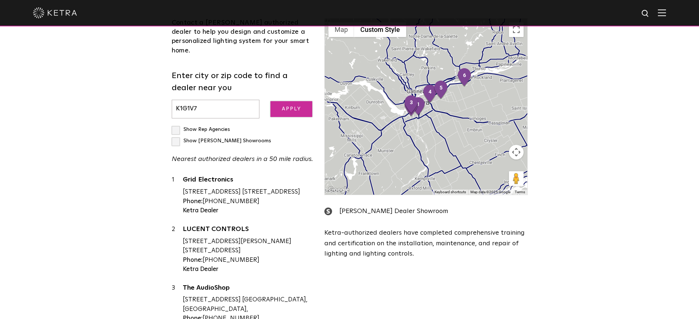
click at [295, 101] on input "Apply" at bounding box center [291, 109] width 42 height 16
click at [234, 100] on input "K1G1V7" at bounding box center [216, 109] width 88 height 19
type input "K1G1V"
click at [285, 90] on form "Enter city or zip code to find a dealer near you K1G1V Apply" at bounding box center [243, 94] width 142 height 48
click at [285, 101] on input "Apply" at bounding box center [291, 109] width 42 height 16
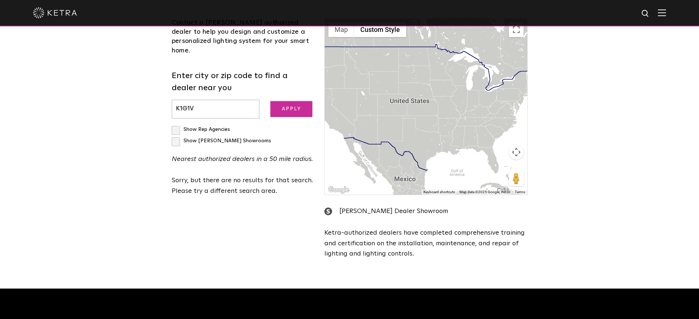
click at [285, 101] on input "Apply" at bounding box center [291, 109] width 42 height 16
click at [284, 104] on input "Apply" at bounding box center [291, 109] width 42 height 16
click at [221, 106] on input "K1G1V" at bounding box center [216, 109] width 88 height 19
drag, startPoint x: 221, startPoint y: 106, endPoint x: 175, endPoint y: 103, distance: 45.6
click at [175, 103] on input "K1G1V" at bounding box center [216, 109] width 88 height 19
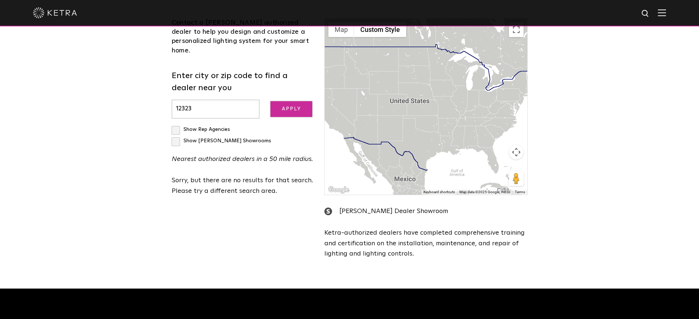
type input "12323"
click at [284, 102] on input "Apply" at bounding box center [291, 109] width 42 height 16
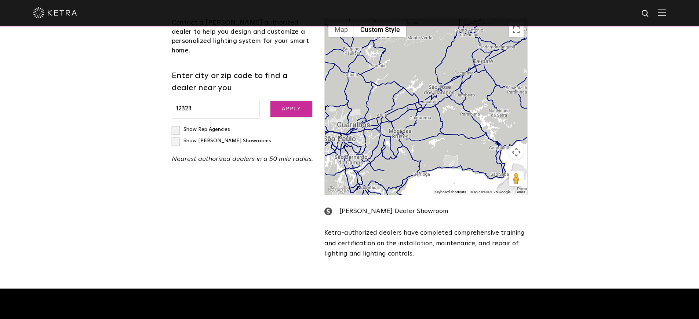
click at [284, 102] on input "Apply" at bounding box center [291, 109] width 42 height 16
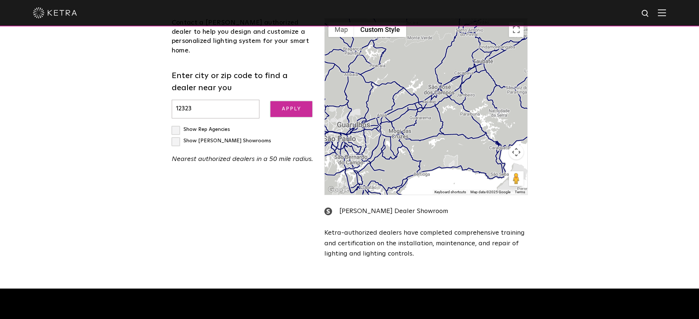
click at [284, 102] on input "Apply" at bounding box center [291, 109] width 42 height 16
click at [290, 101] on input "Apply" at bounding box center [291, 109] width 42 height 16
click at [240, 138] on label "Show [PERSON_NAME] Showrooms" at bounding box center [221, 140] width 99 height 5
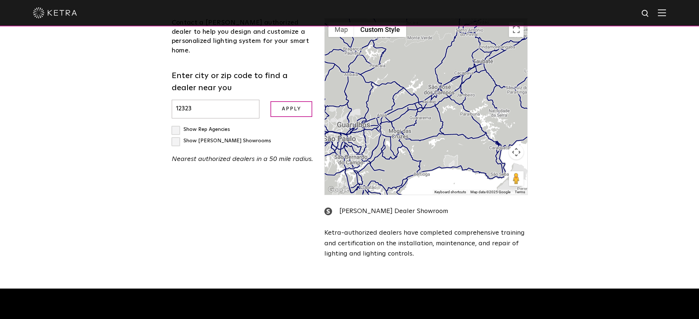
click at [176, 124] on input "Show [PERSON_NAME] Showrooms" at bounding box center [174, 126] width 5 height 5
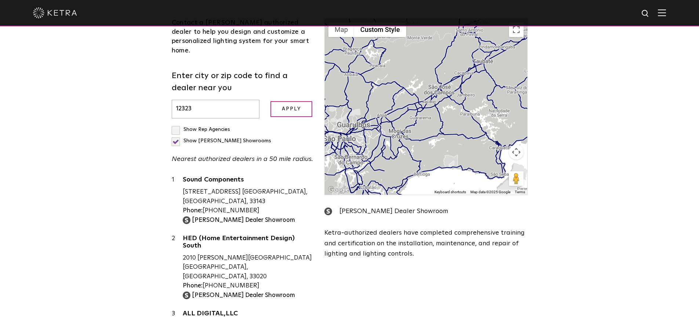
click at [242, 138] on label "Show [PERSON_NAME] Showrooms" at bounding box center [221, 140] width 99 height 5
click at [176, 124] on input "Show [PERSON_NAME] Showrooms" at bounding box center [174, 126] width 5 height 5
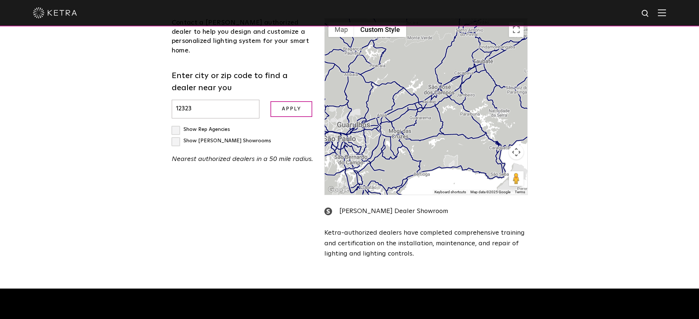
click at [245, 138] on label "Show [PERSON_NAME] Showrooms" at bounding box center [221, 140] width 99 height 5
click at [176, 124] on input "Show [PERSON_NAME] Showrooms" at bounding box center [174, 126] width 5 height 5
checkbox input "true"
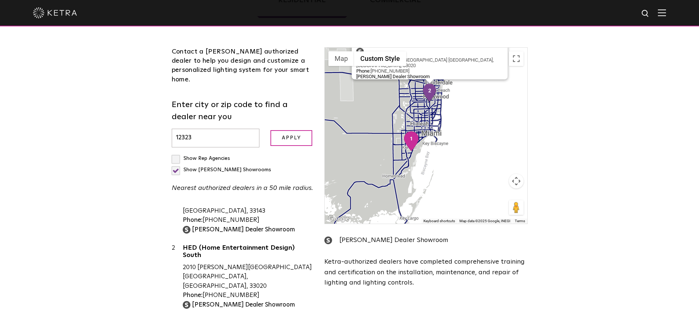
scroll to position [203, 0]
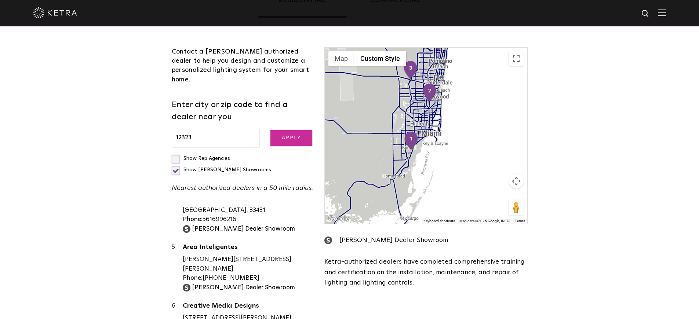
click at [286, 130] on input "Apply" at bounding box center [291, 138] width 42 height 16
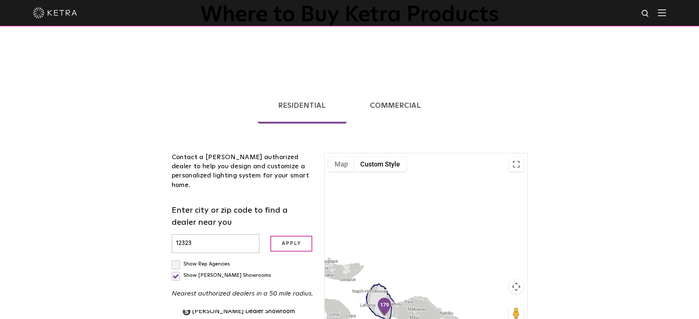
scroll to position [79, 0]
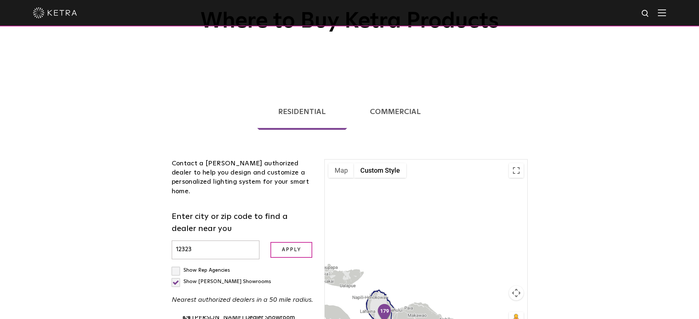
click at [204, 241] on input "12323" at bounding box center [216, 250] width 88 height 19
type input "1233345"
click at [292, 244] on input "Apply" at bounding box center [291, 250] width 42 height 16
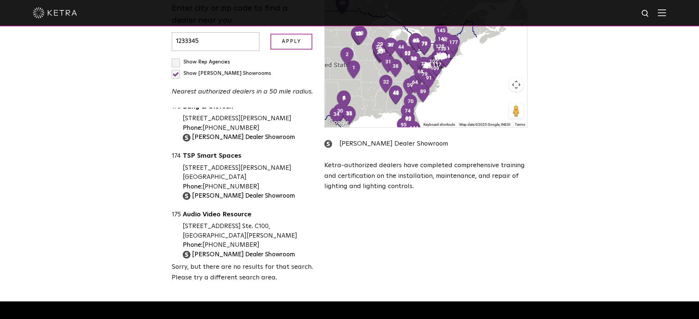
scroll to position [288, 0]
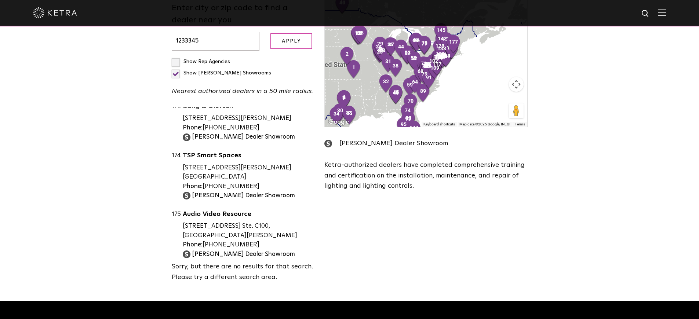
drag, startPoint x: 164, startPoint y: 242, endPoint x: 288, endPoint y: 259, distance: 125.4
click at [288, 259] on div "Residential Commercial Contact a [PERSON_NAME] authorized dealer to help you de…" at bounding box center [349, 81] width 381 height 418
click at [137, 233] on div "Loading... Residential Commercial Contact a [PERSON_NAME] authorized dealer to …" at bounding box center [349, 86] width 699 height 429
drag, startPoint x: 271, startPoint y: 258, endPoint x: 169, endPoint y: 254, distance: 102.4
click at [169, 254] on div "Contact a [PERSON_NAME] authorized dealer to help you design and customize a pe…" at bounding box center [242, 116] width 153 height 332
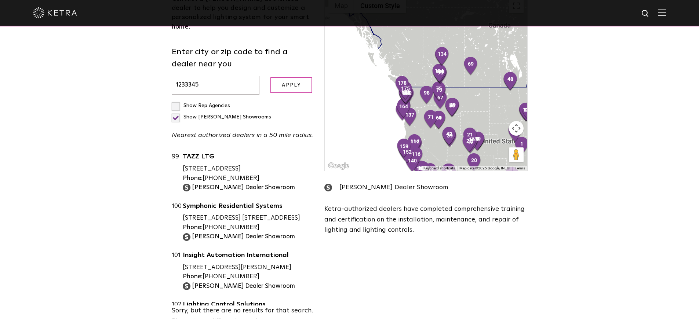
scroll to position [5190, 0]
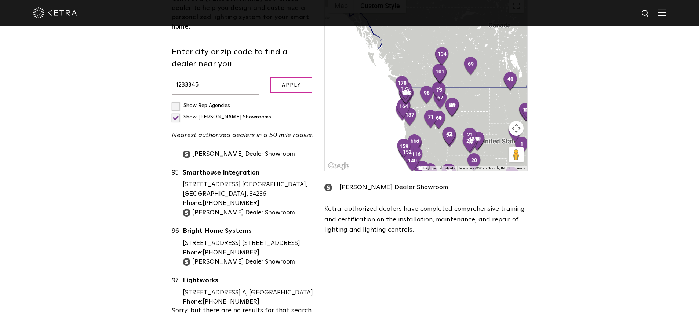
click at [240, 102] on div "Show Rep Agencies Show [PERSON_NAME] Showrooms Nearest authorized dealers in a …" at bounding box center [243, 120] width 142 height 41
click at [239, 114] on label "Show [PERSON_NAME] Showrooms" at bounding box center [221, 116] width 99 height 5
click at [176, 100] on input "Show [PERSON_NAME] Showrooms" at bounding box center [174, 102] width 5 height 5
checkbox input "false"
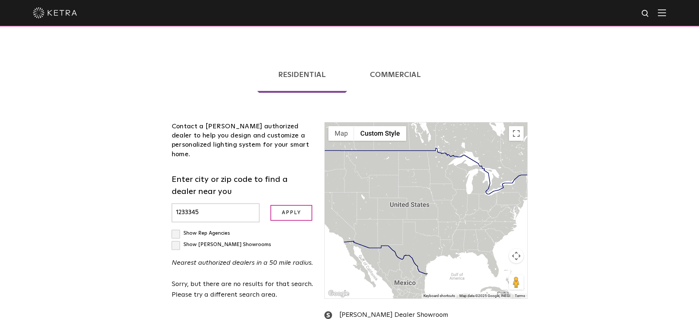
scroll to position [170, 0]
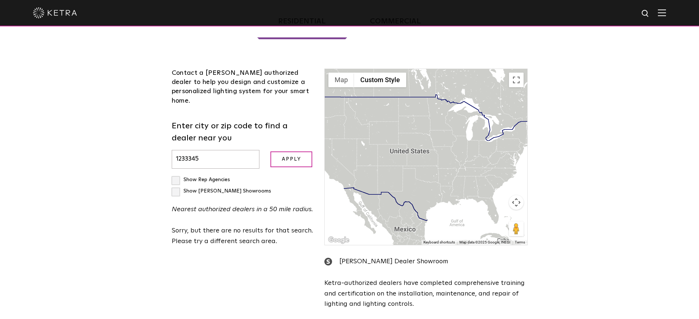
drag, startPoint x: 218, startPoint y: 155, endPoint x: 69, endPoint y: 158, distance: 149.3
click at [68, 158] on div "Loading... Residential Commercial Contact a [PERSON_NAME] authorized dealer to …" at bounding box center [349, 164] width 699 height 348
type input "1"
click at [194, 152] on input "text" at bounding box center [216, 159] width 88 height 19
click at [95, 199] on div "Loading... Residential Commercial Contact a [PERSON_NAME] authorized dealer to …" at bounding box center [349, 164] width 699 height 348
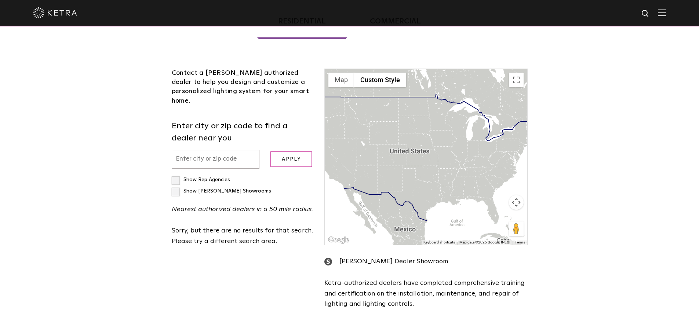
click at [206, 151] on input "text" at bounding box center [216, 159] width 88 height 19
paste input "11978"
type input "11978"
click at [299, 155] on input "Apply" at bounding box center [291, 159] width 42 height 16
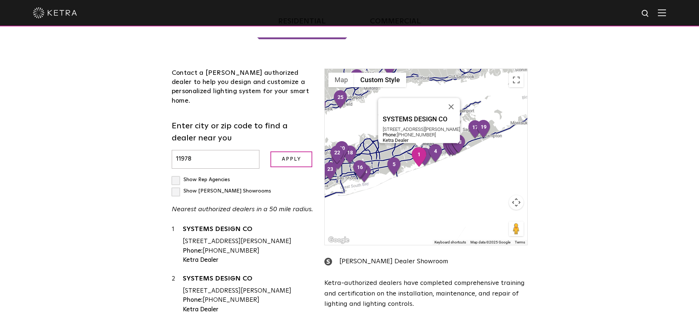
scroll to position [0, 0]
